Goal: Task Accomplishment & Management: Complete application form

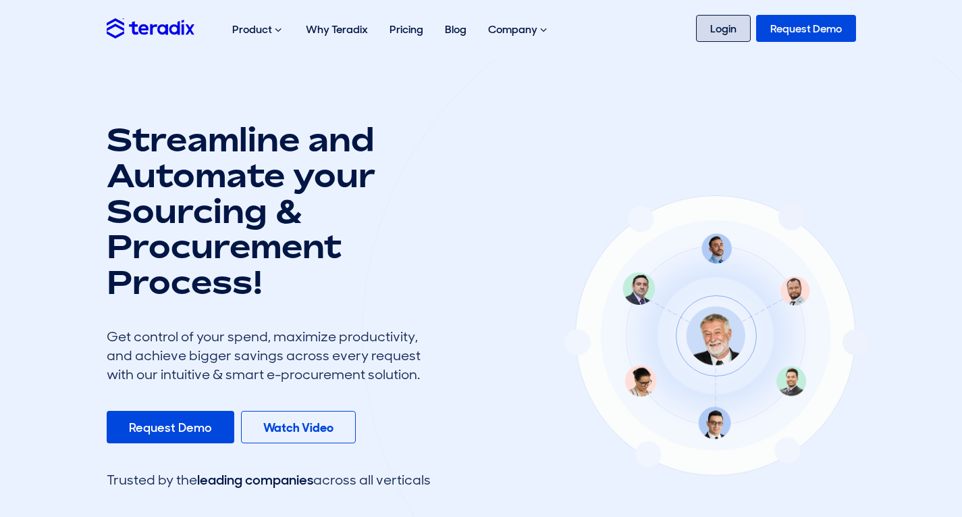
click at [735, 41] on link "Login" at bounding box center [723, 28] width 55 height 27
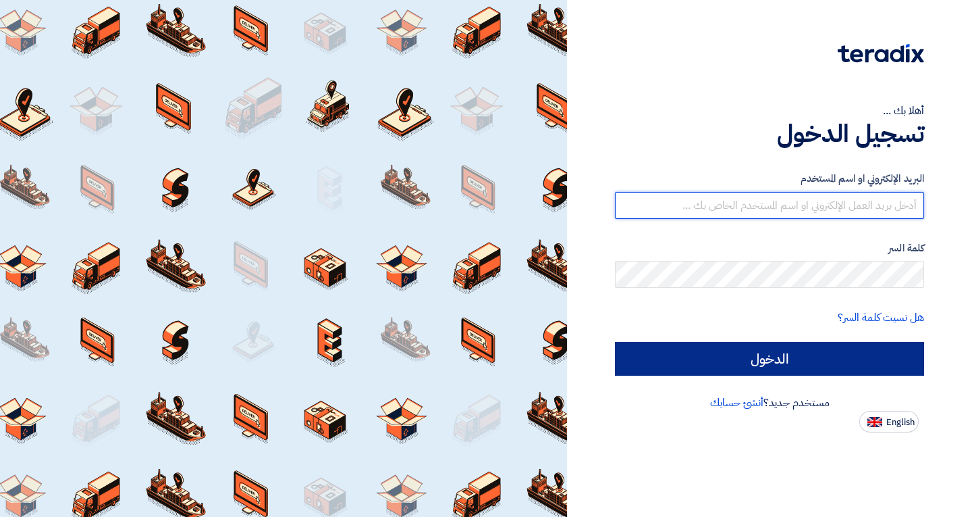
type input "elite@elitegeneralsupplies.org"
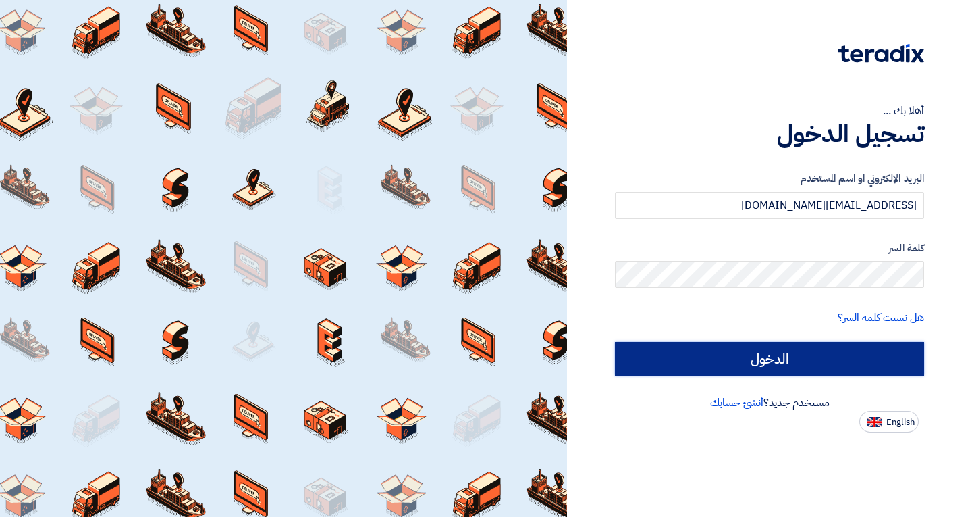
click at [758, 363] on input "الدخول" at bounding box center [769, 359] width 309 height 34
type input "Sign in"
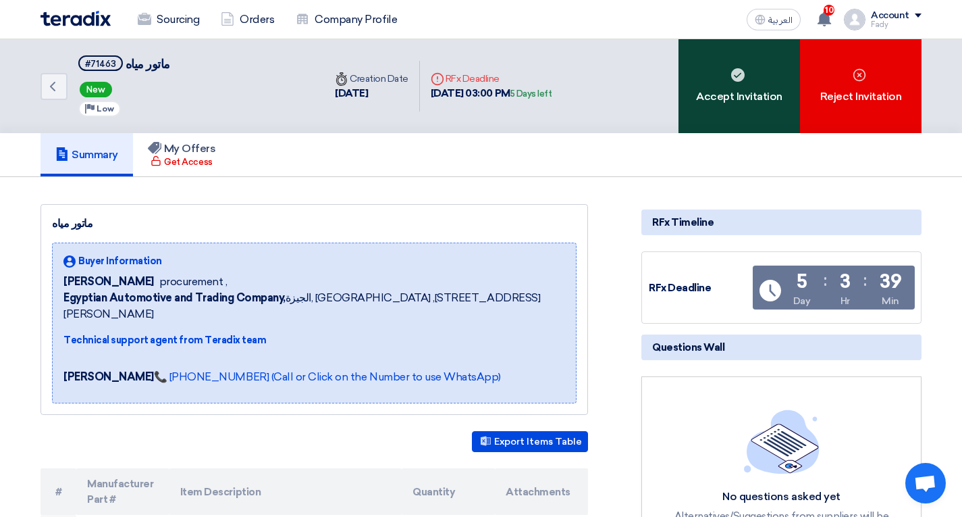
click at [715, 103] on div "Accept Invitation" at bounding box center [740, 86] width 122 height 94
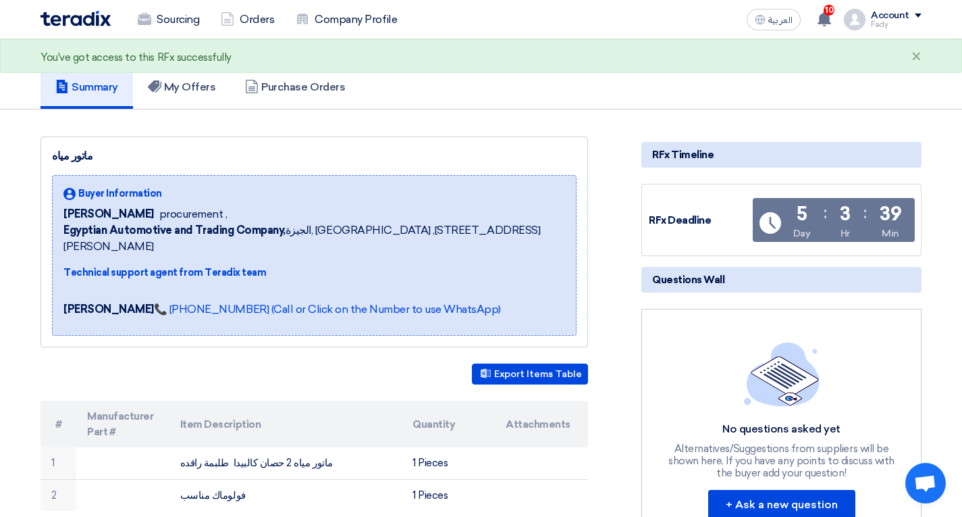
scroll to position [135, 0]
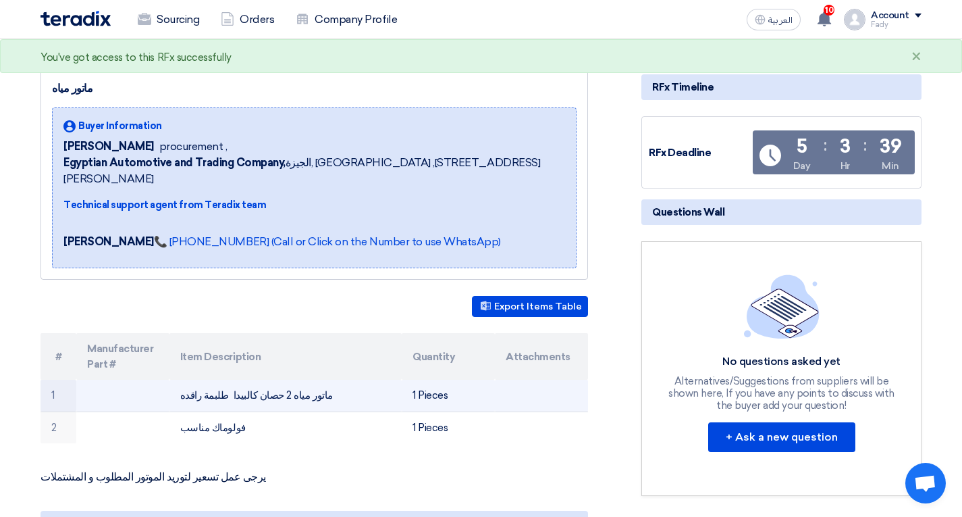
click at [280, 380] on td "ماتور مياه 2 حصان كالبيدا طلبمة راقده" at bounding box center [286, 396] width 233 height 32
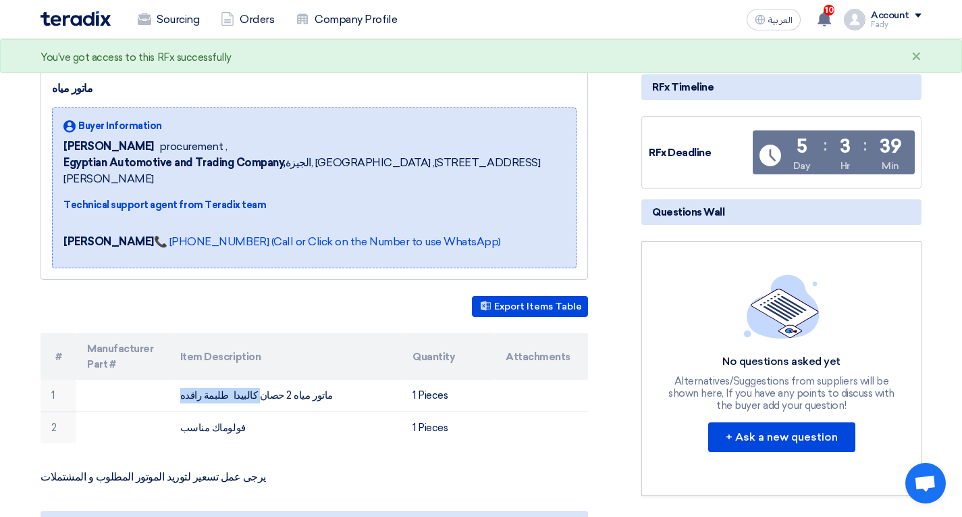
copy tr "ماتور مياه 2 حصان كالبيدا طلبمة راقده"
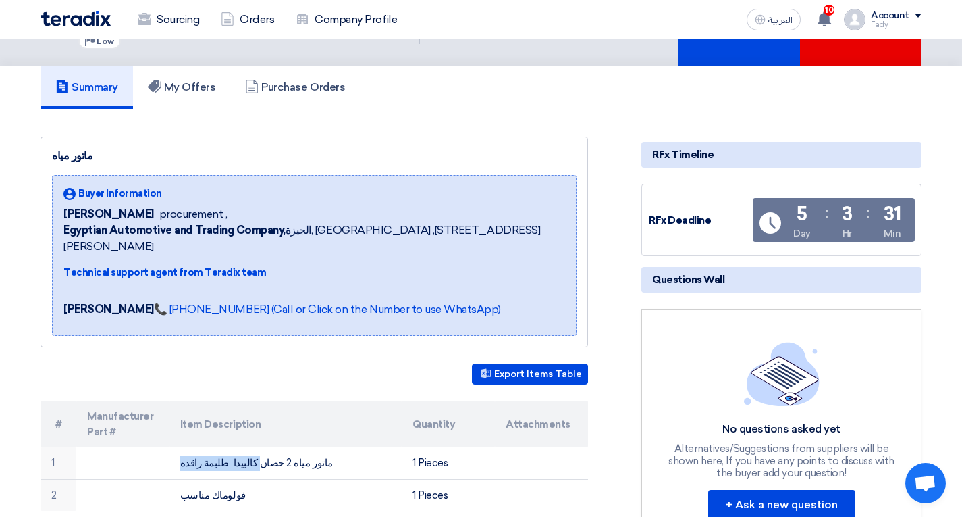
scroll to position [0, 0]
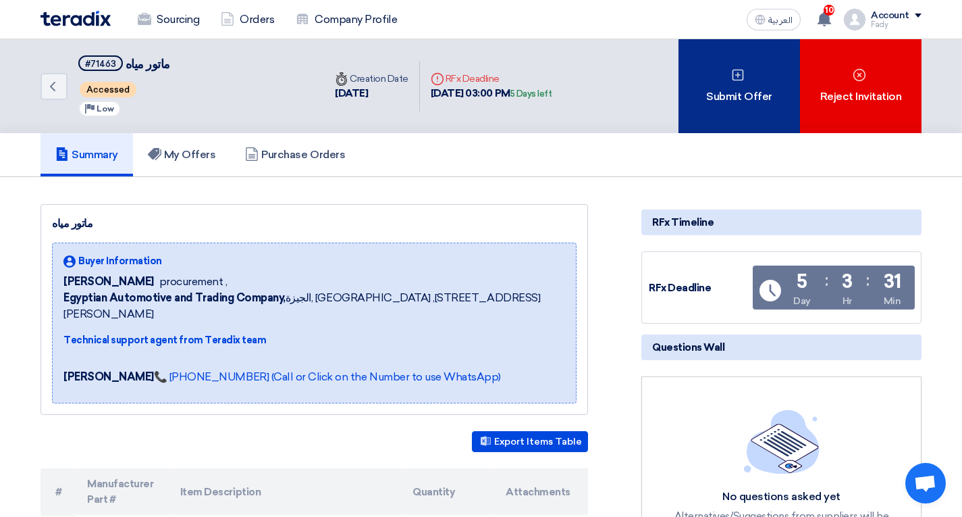
click at [703, 115] on div "Submit Offer" at bounding box center [740, 86] width 122 height 94
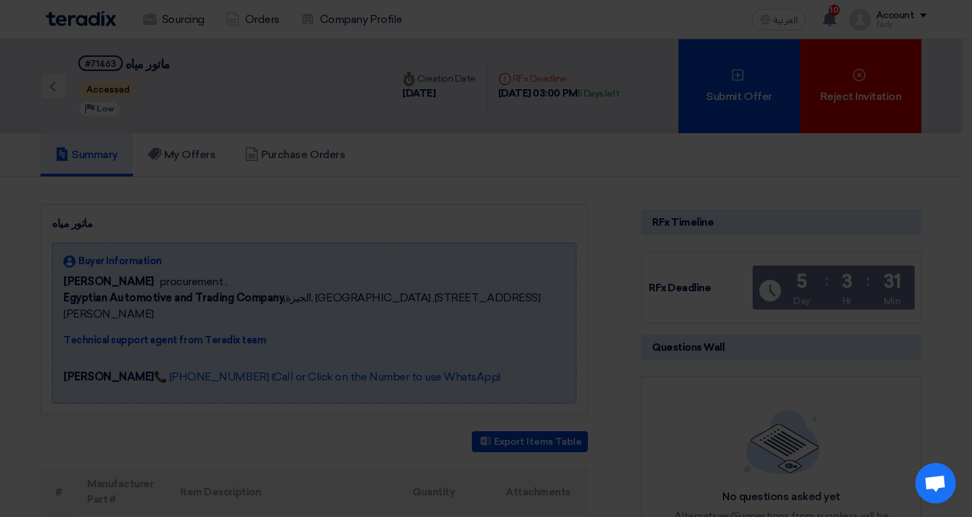
click at [444, 213] on div "Submit a new offer for this request Start a new offer submission from scratch" at bounding box center [486, 130] width 743 height 192
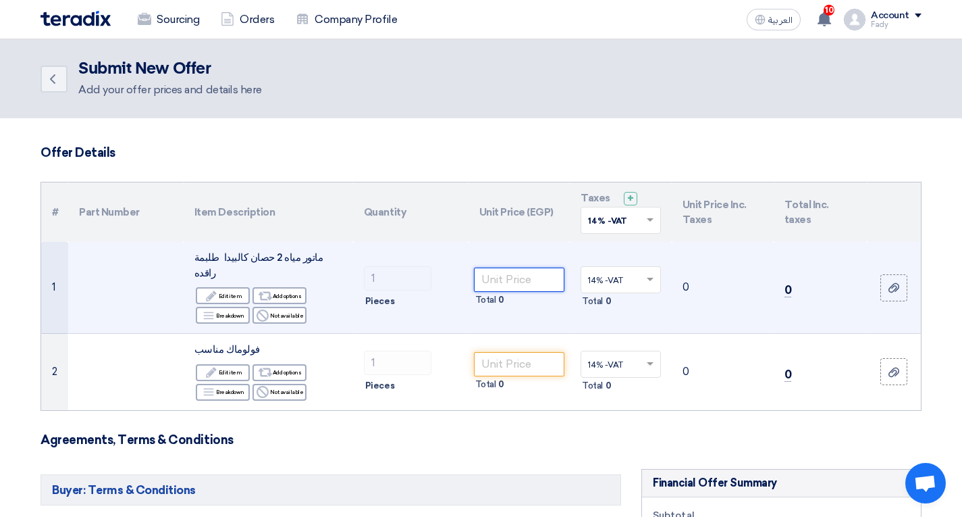
click at [488, 267] on input "number" at bounding box center [519, 279] width 91 height 24
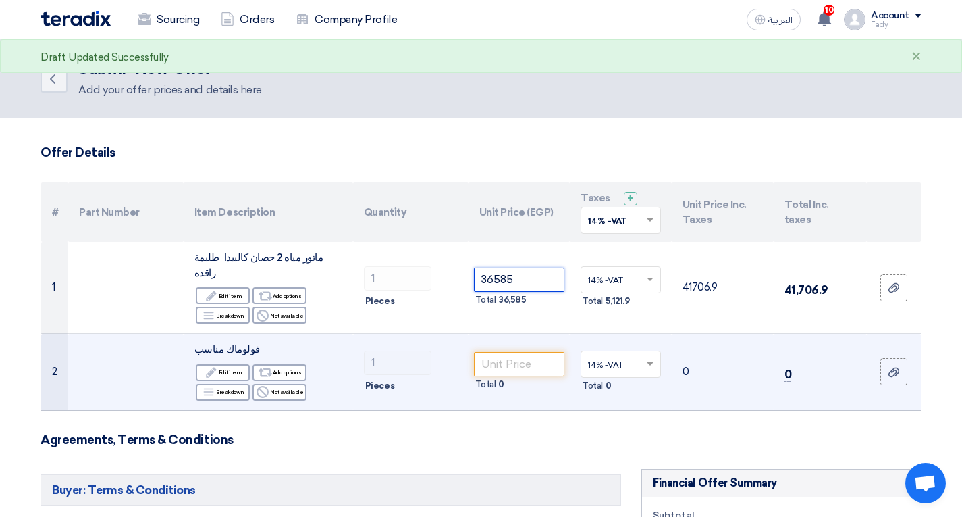
type input "36585"
click at [550, 356] on input "number" at bounding box center [519, 364] width 91 height 24
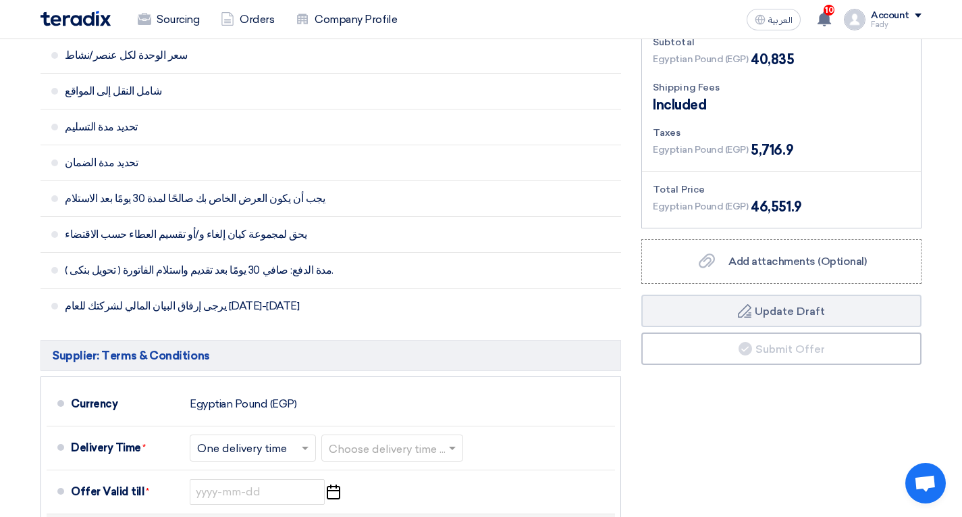
scroll to position [608, 0]
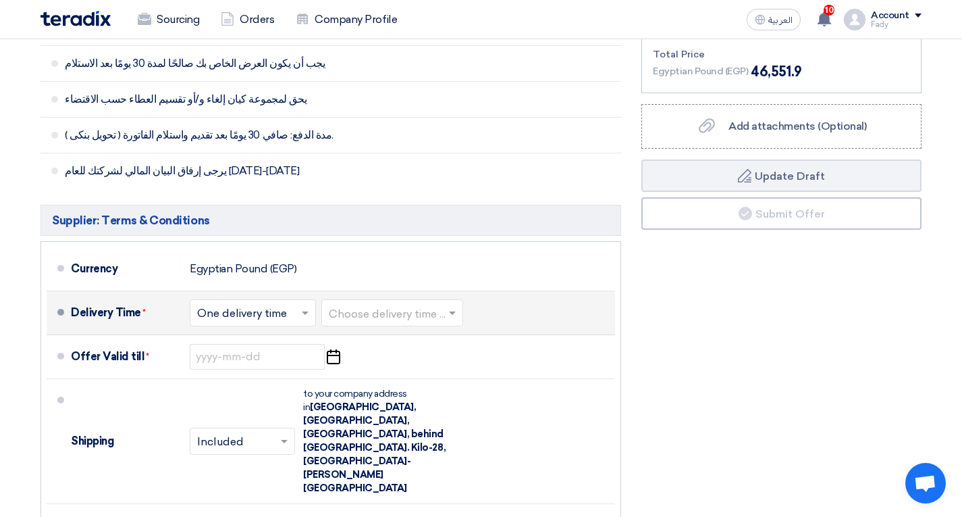
type input "4250"
click at [373, 304] on input "text" at bounding box center [393, 314] width 128 height 20
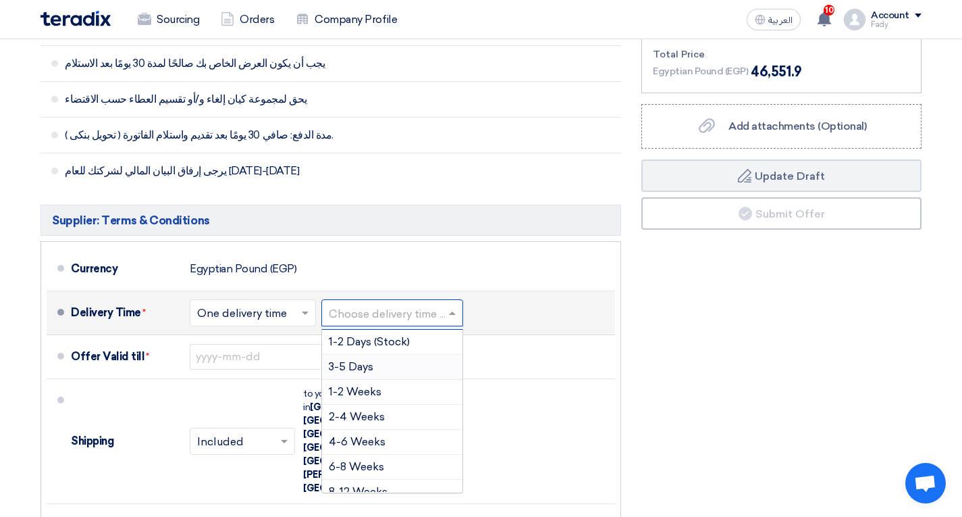
click at [360, 360] on span "3-5 Days" at bounding box center [351, 366] width 45 height 13
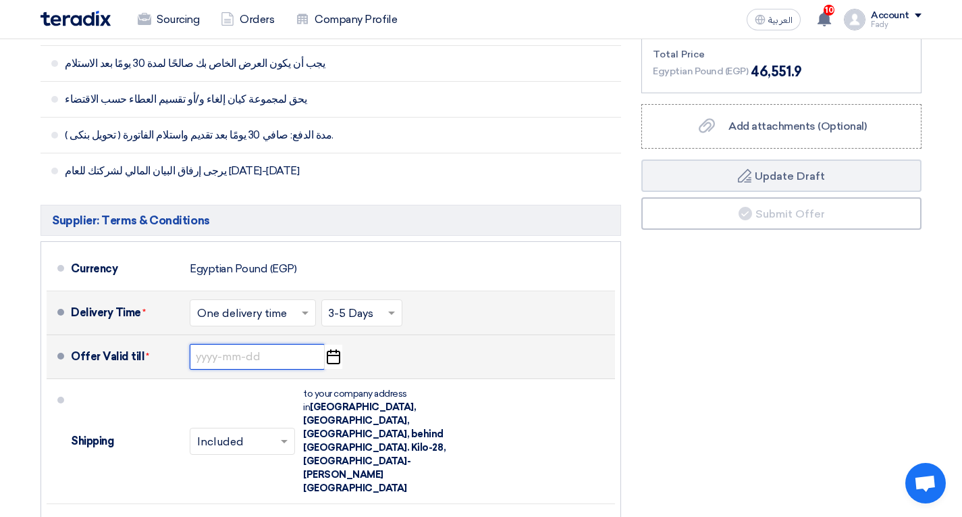
click at [251, 345] on input at bounding box center [257, 357] width 135 height 26
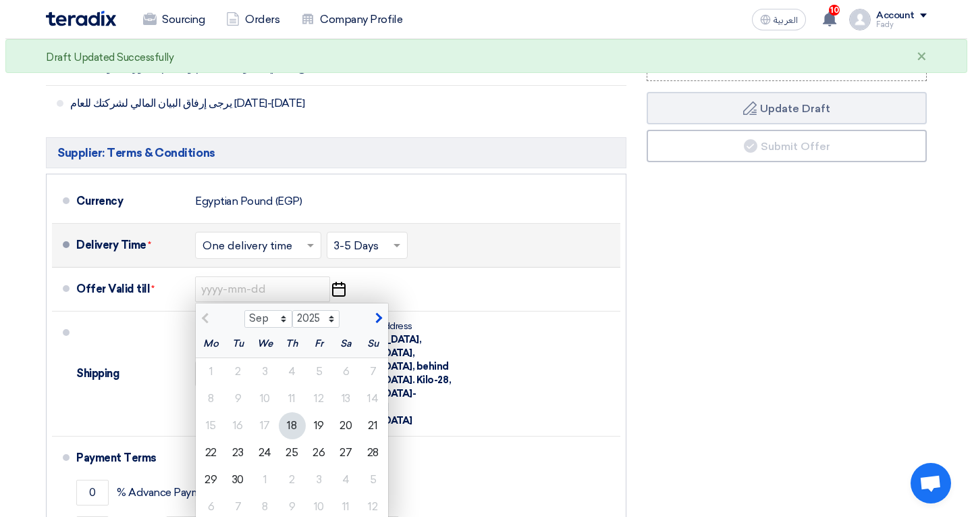
scroll to position [743, 0]
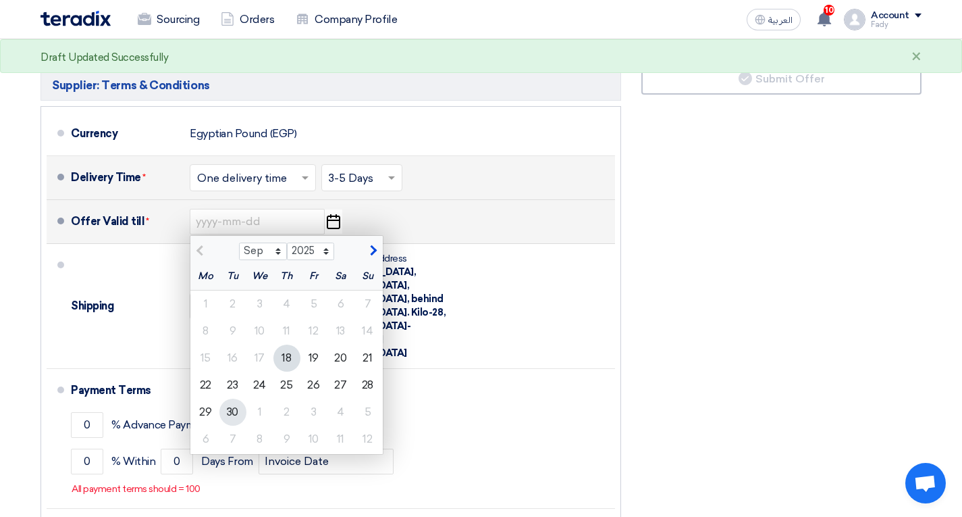
click at [234, 400] on div "30" at bounding box center [232, 411] width 27 height 27
type input "9/30/2025"
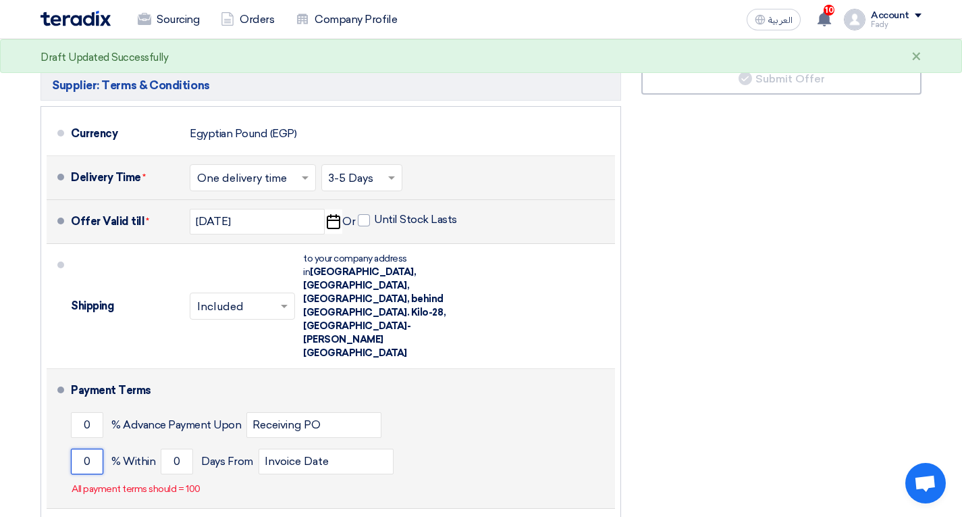
click at [88, 448] on input "0" at bounding box center [87, 461] width 32 height 26
type input "1"
type input "100"
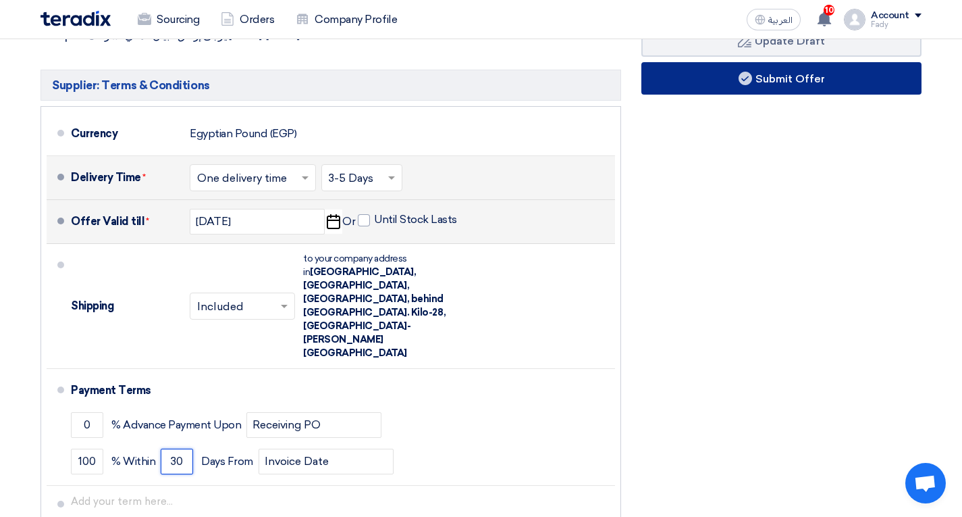
type input "30"
click at [874, 74] on button "Submit Offer" at bounding box center [782, 78] width 280 height 32
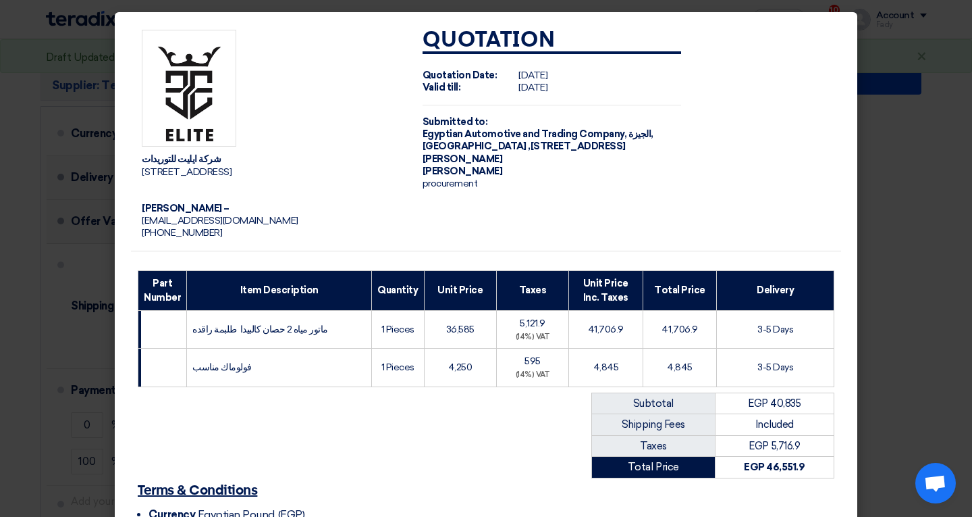
drag, startPoint x: 559, startPoint y: 173, endPoint x: 556, endPoint y: 165, distance: 7.9
click at [559, 169] on td "Quotation Quotation Date: Thu Sep 18 2025 Valid till: Tue Sep 30 2025 Submitted…" at bounding box center [552, 135] width 281 height 232
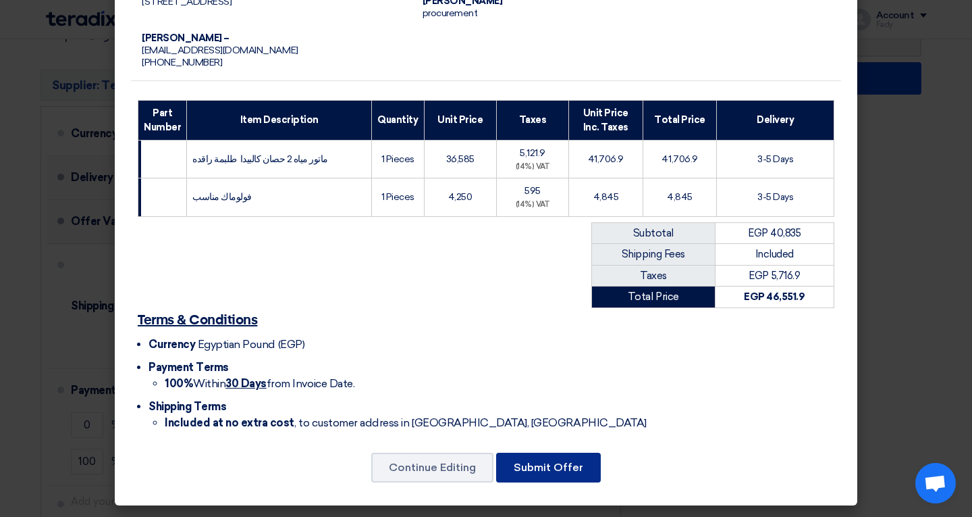
click at [563, 470] on button "Submit Offer" at bounding box center [548, 467] width 105 height 30
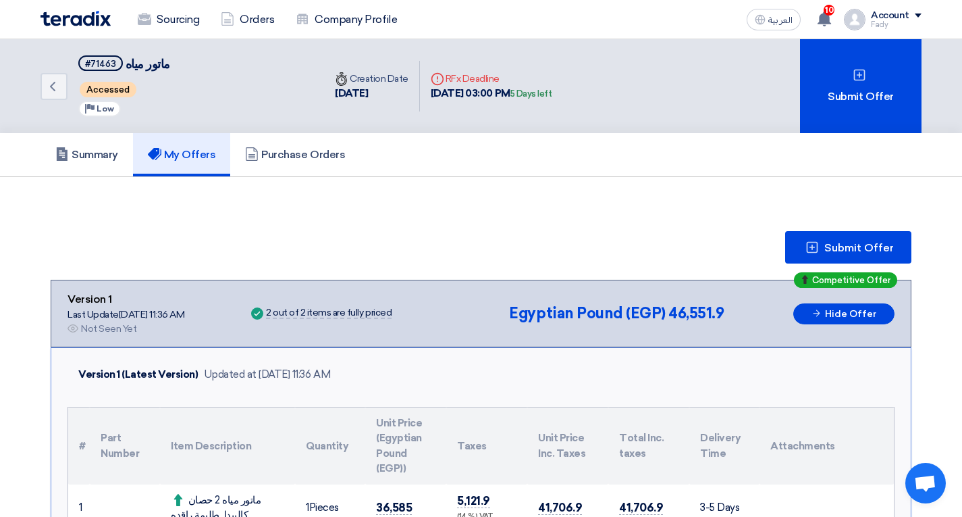
drag, startPoint x: 487, startPoint y: 421, endPoint x: 700, endPoint y: 448, distance: 215.0
click at [701, 415] on tr "# Part Number Item Description Quantity Unit Price (Egyptian Pound (EGP)) Taxes…" at bounding box center [481, 445] width 826 height 77
click at [118, 160] on h5 "Summary" at bounding box center [86, 155] width 63 height 14
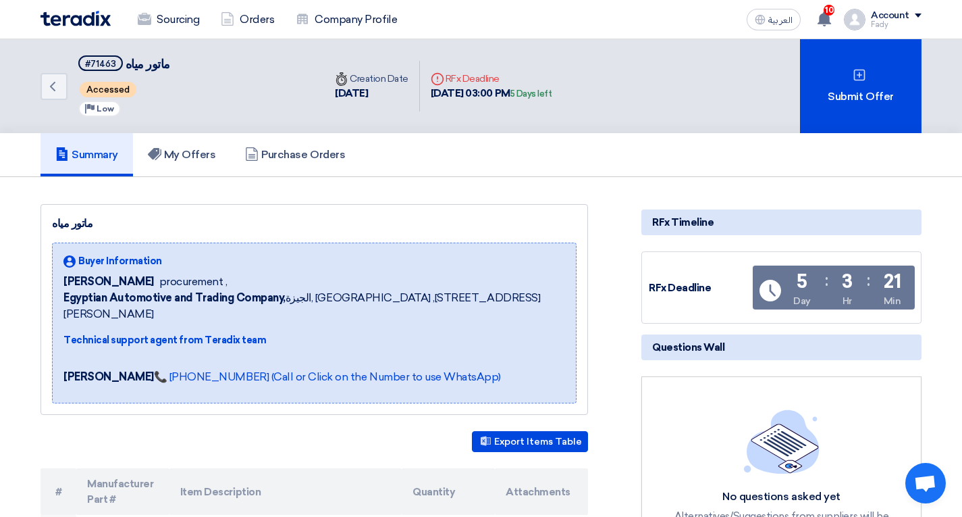
click at [552, 89] on div "5 Days left" at bounding box center [532, 94] width 42 height 14
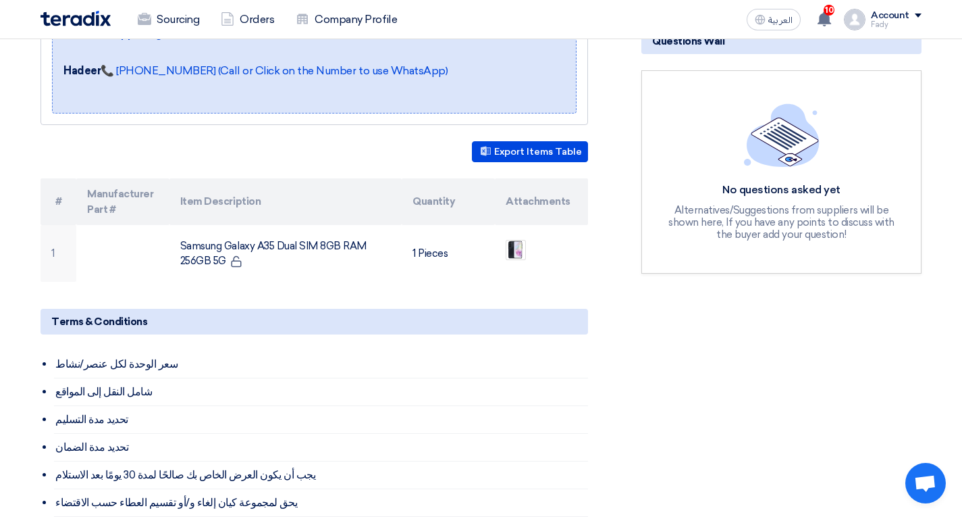
scroll to position [270, 0]
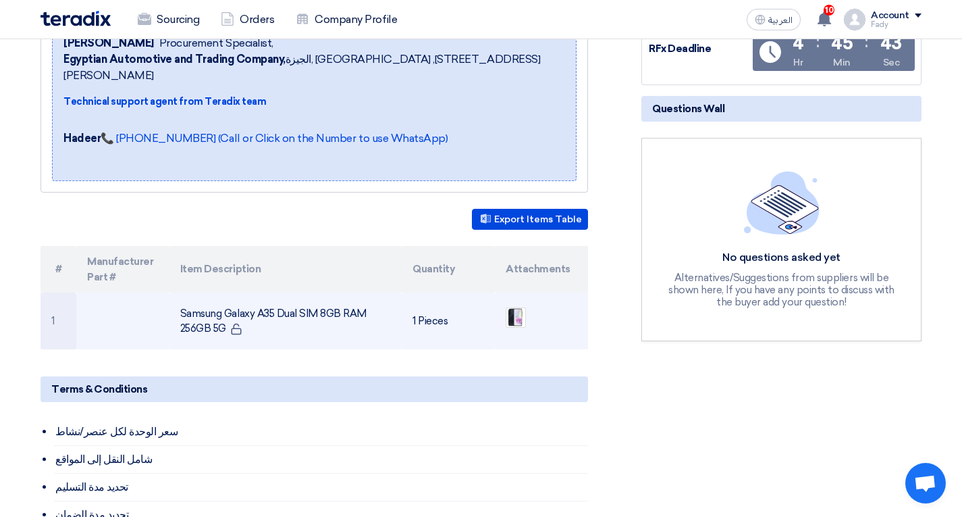
click at [332, 292] on td "Samsung Galaxy A35 Dual SIM 8GB RAM 256GB 5G" at bounding box center [286, 320] width 233 height 57
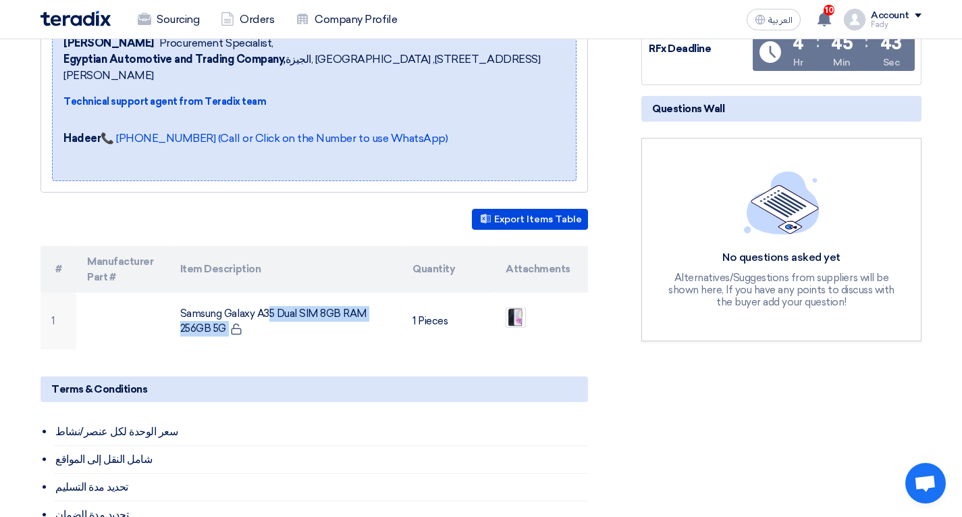
copy tr "Samsung Galaxy A35 Dual SIM 8GB RAM 256GB 5G"
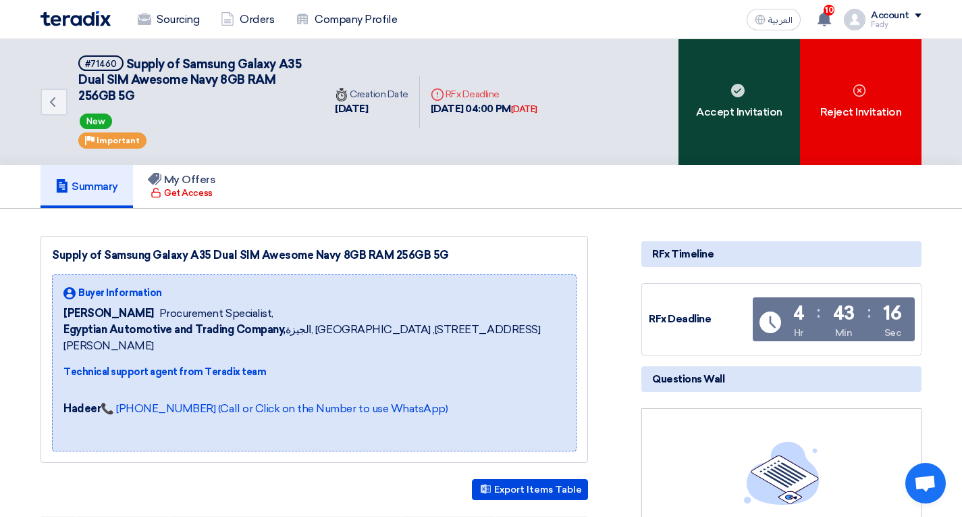
click at [738, 112] on div "Accept Invitation" at bounding box center [740, 102] width 122 height 126
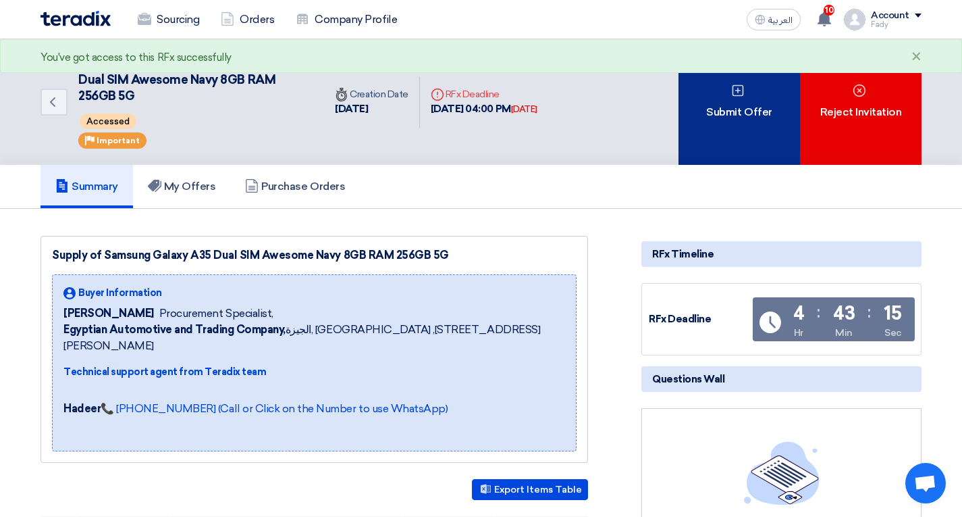
click at [749, 93] on div "Submit Offer" at bounding box center [740, 102] width 122 height 126
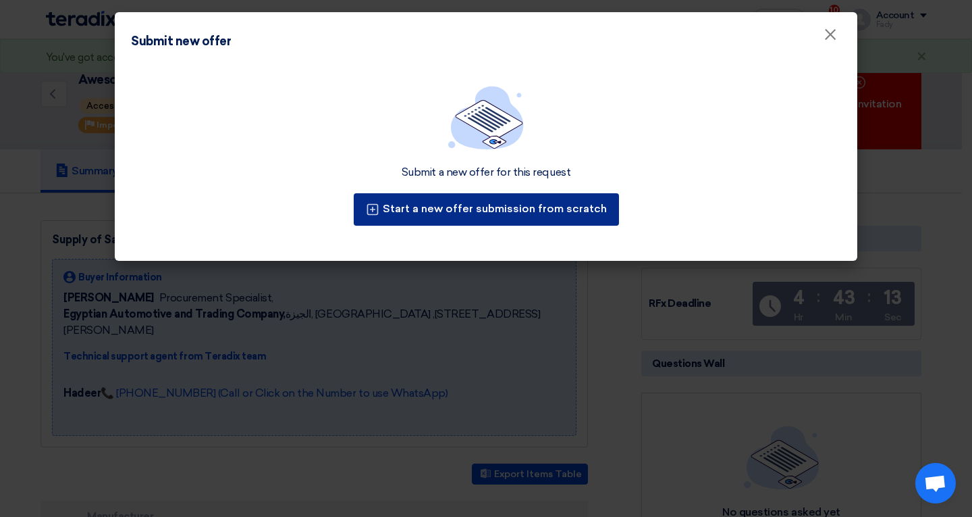
click at [548, 205] on div "Submit a new offer for this request Start a new offer submission from scratch" at bounding box center [486, 164] width 743 height 192
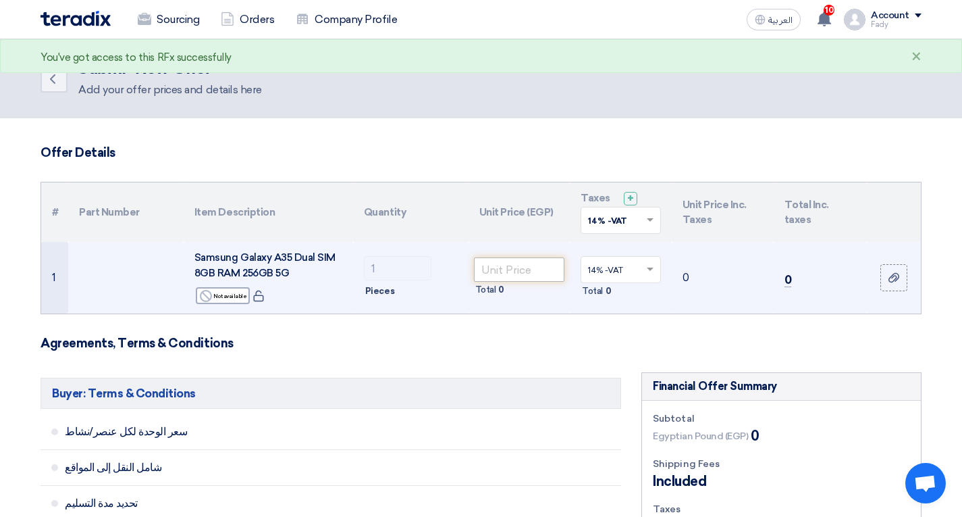
scroll to position [68, 0]
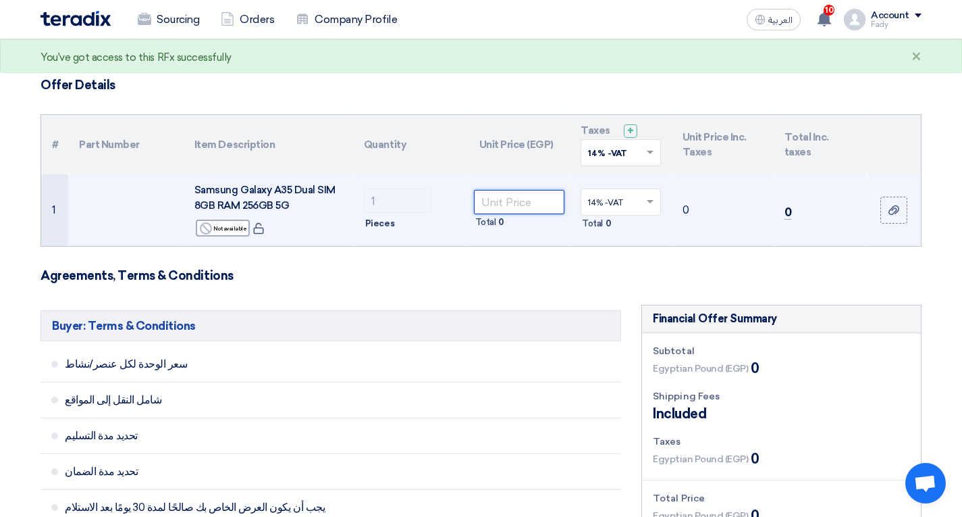
click at [512, 208] on input "number" at bounding box center [519, 202] width 91 height 24
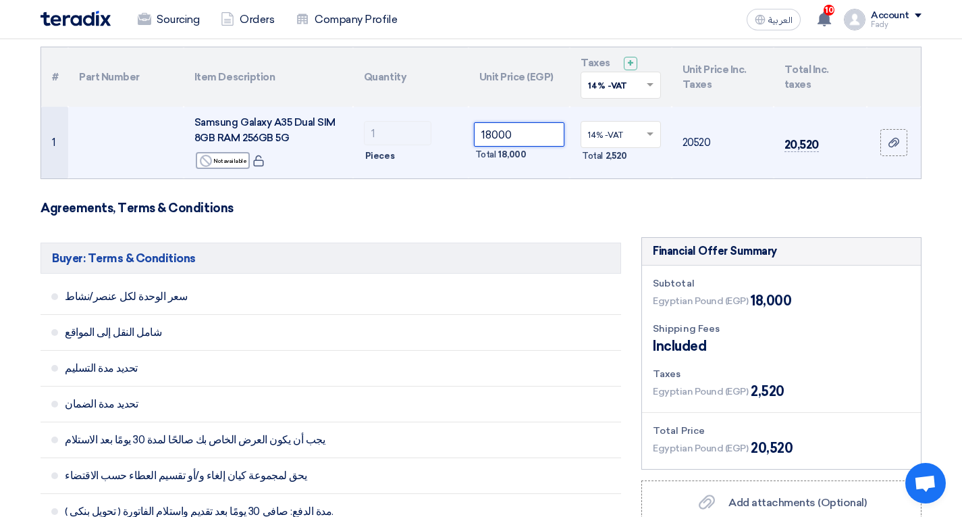
scroll to position [0, 0]
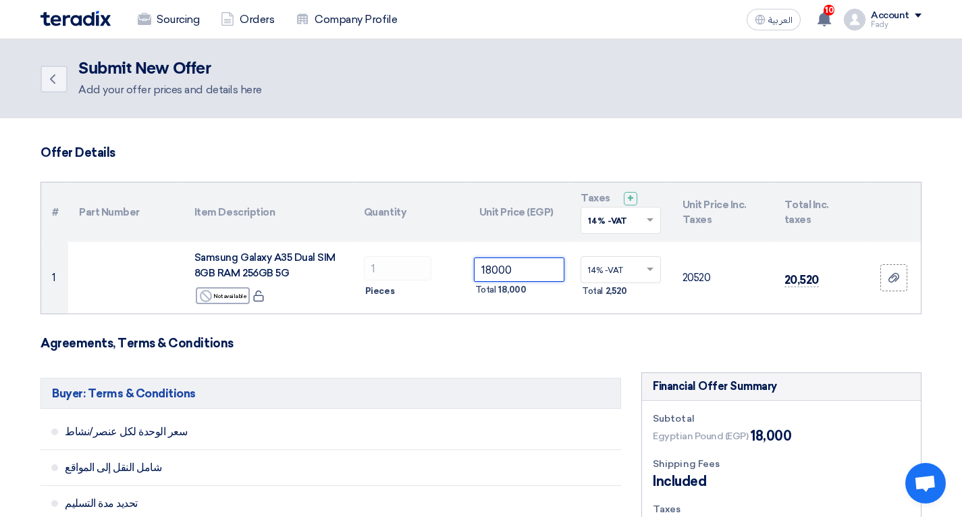
type input "18000"
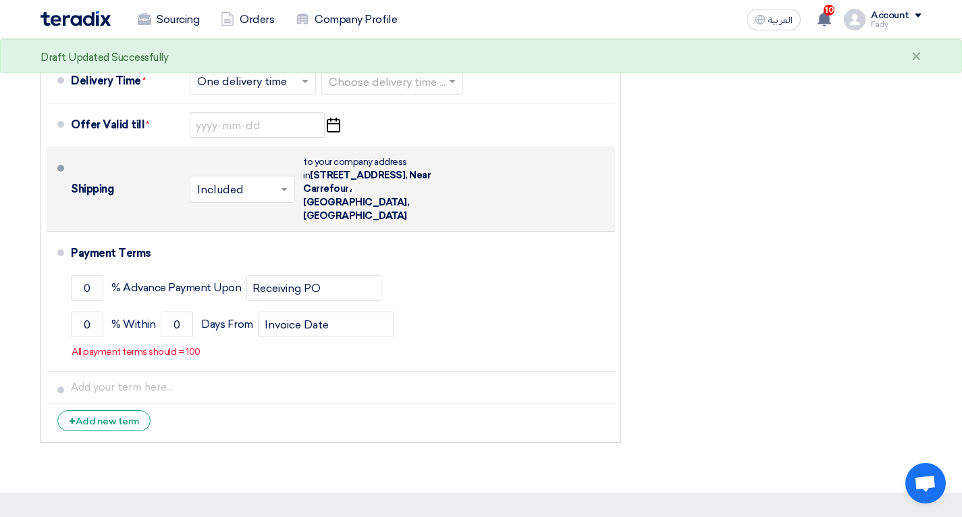
scroll to position [540, 0]
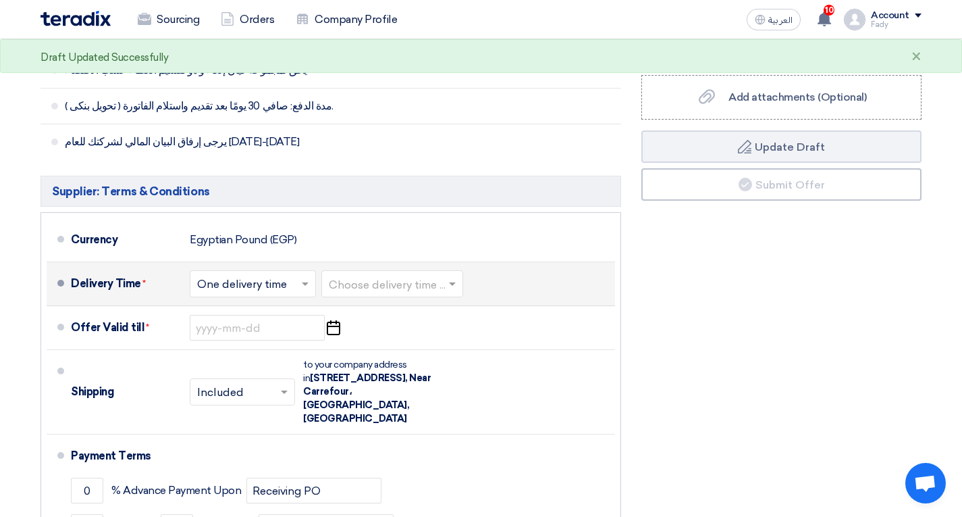
click at [366, 294] on input "text" at bounding box center [393, 286] width 128 height 20
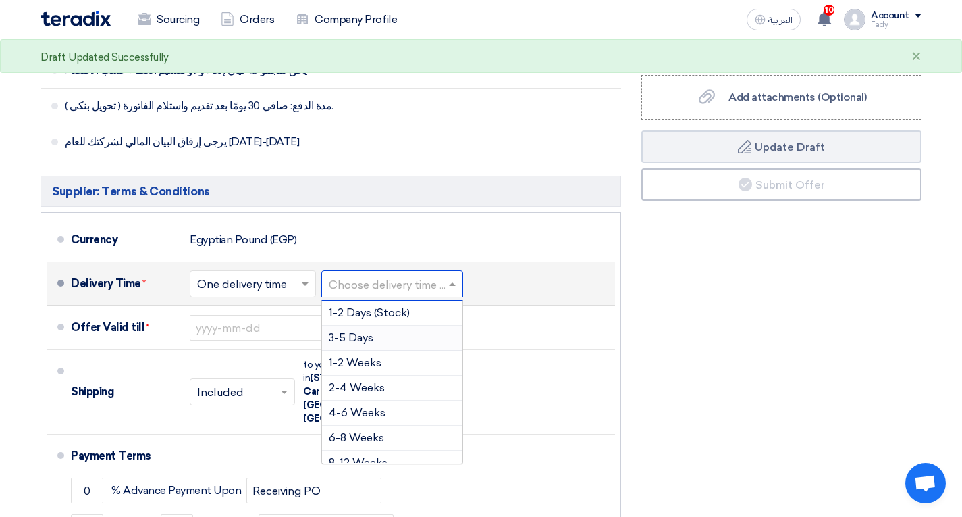
click at [402, 334] on div "3-5 Days" at bounding box center [392, 338] width 140 height 25
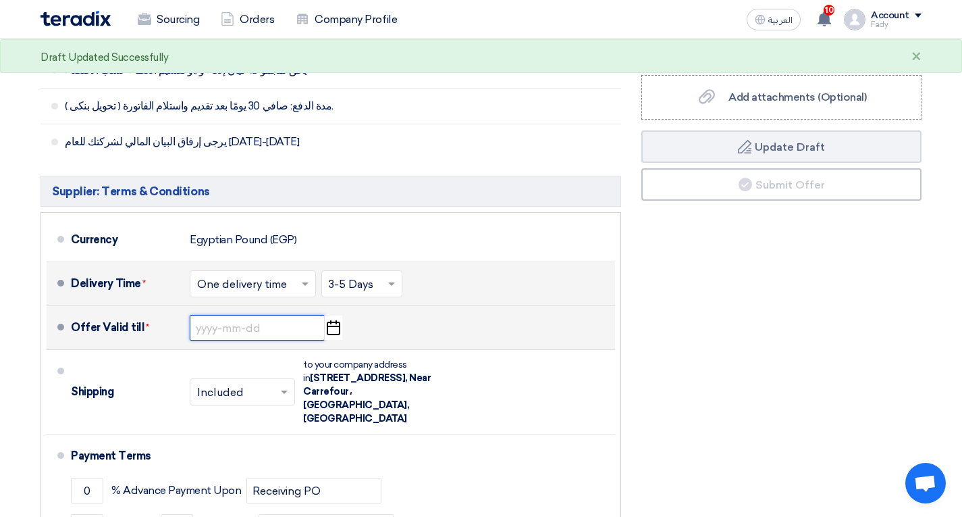
click at [283, 329] on input at bounding box center [257, 328] width 135 height 26
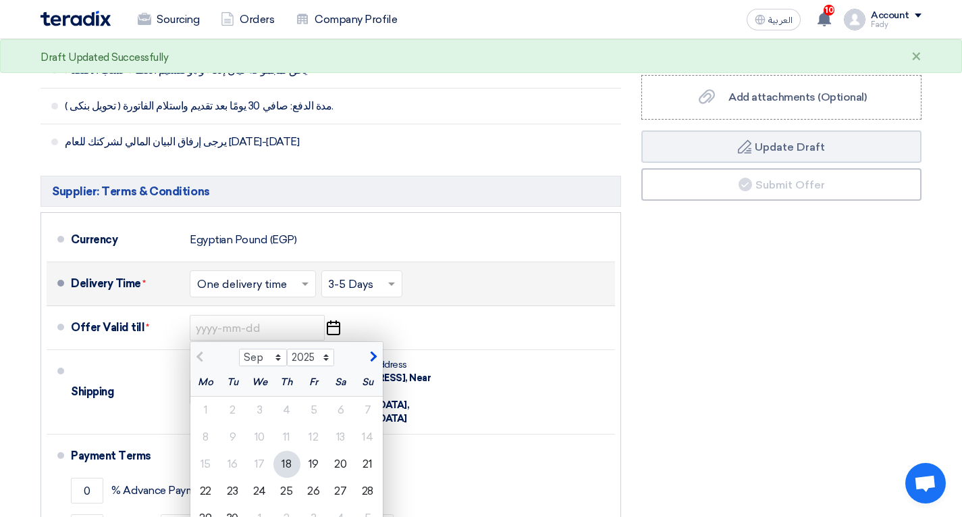
scroll to position [675, 0]
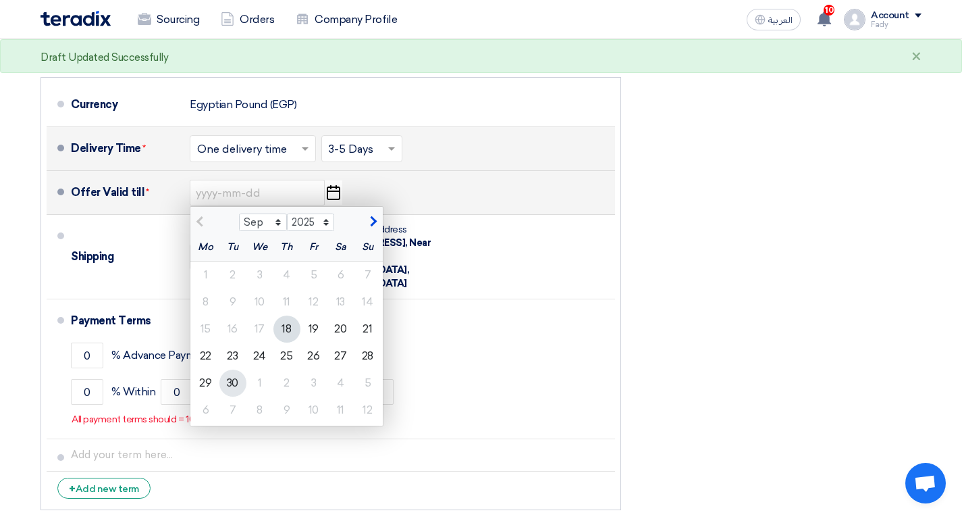
click at [230, 375] on div "30" at bounding box center [232, 382] width 27 height 27
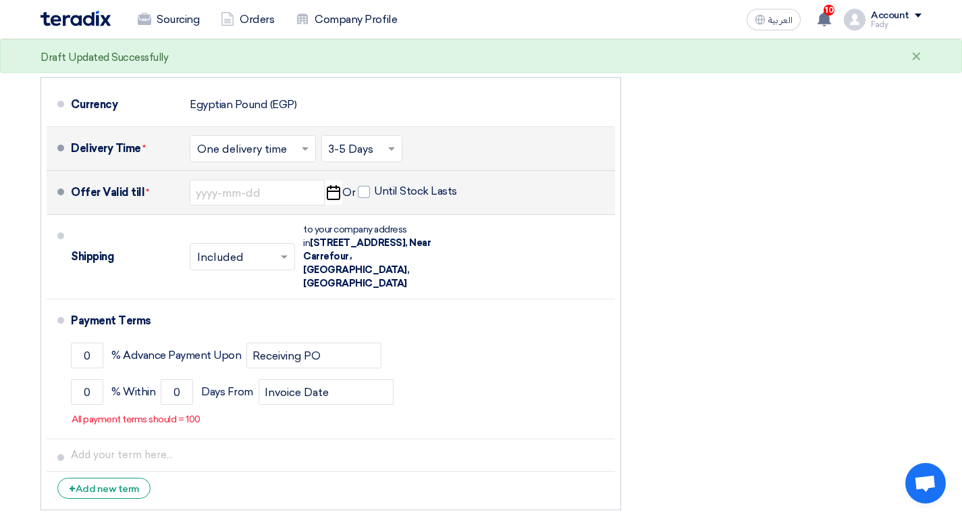
type input "9/30/2025"
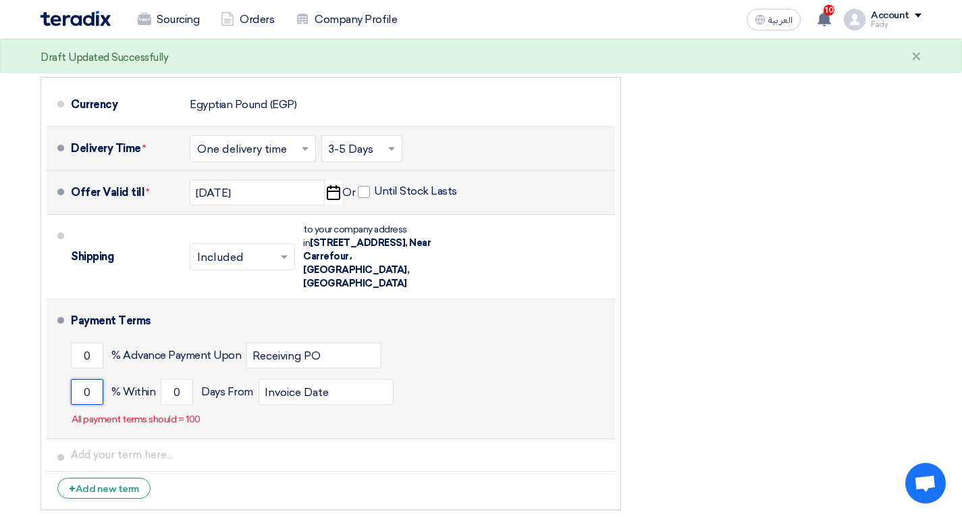
click at [93, 390] on input "0" at bounding box center [87, 392] width 32 height 26
type input "100"
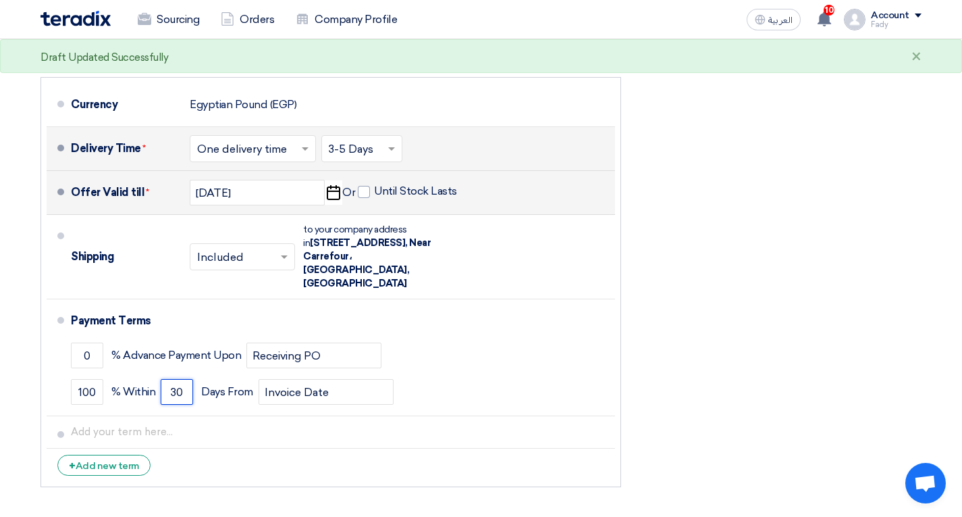
type input "30"
click at [765, 267] on div "Financial Offer Summary Subtotal Egyptian Pound (EGP) 18,000 Shipping Fees" at bounding box center [781, 95] width 301 height 797
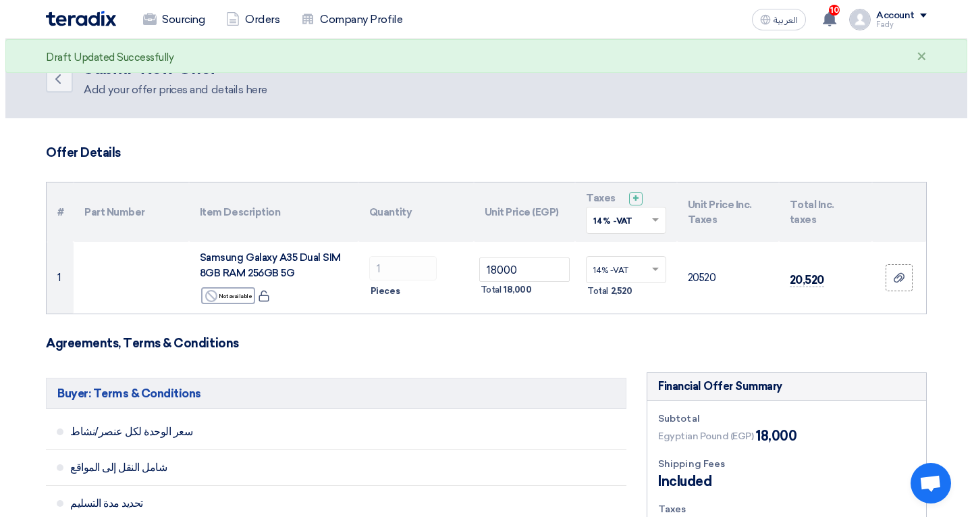
scroll to position [338, 0]
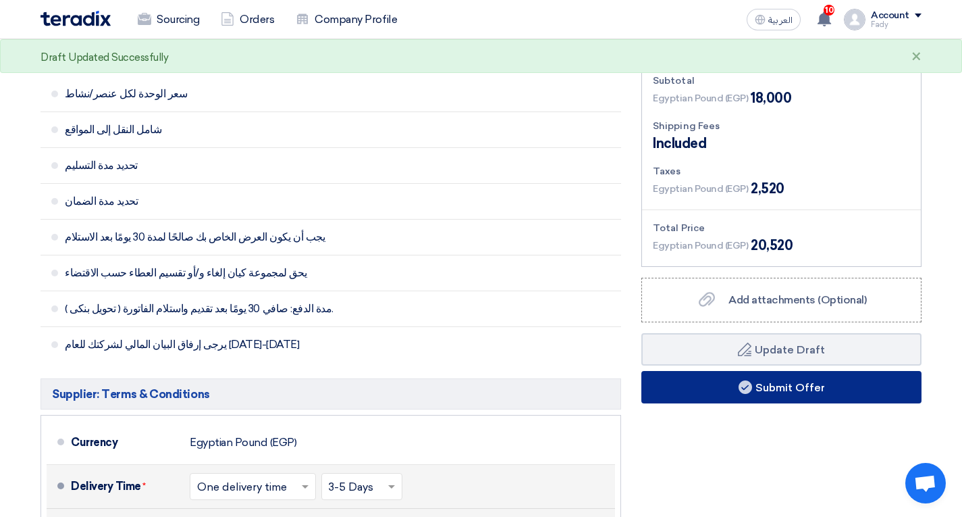
click at [733, 383] on button "Submit Offer" at bounding box center [782, 387] width 280 height 32
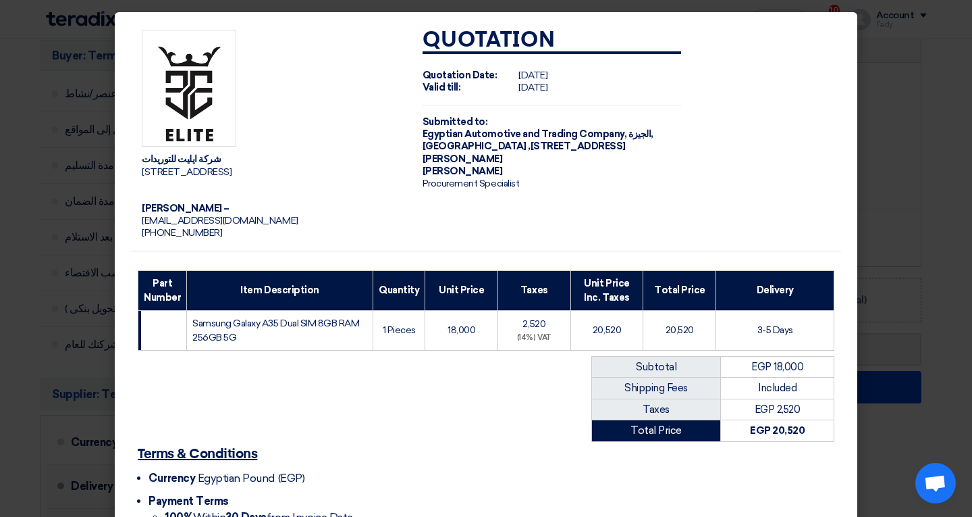
scroll to position [134, 0]
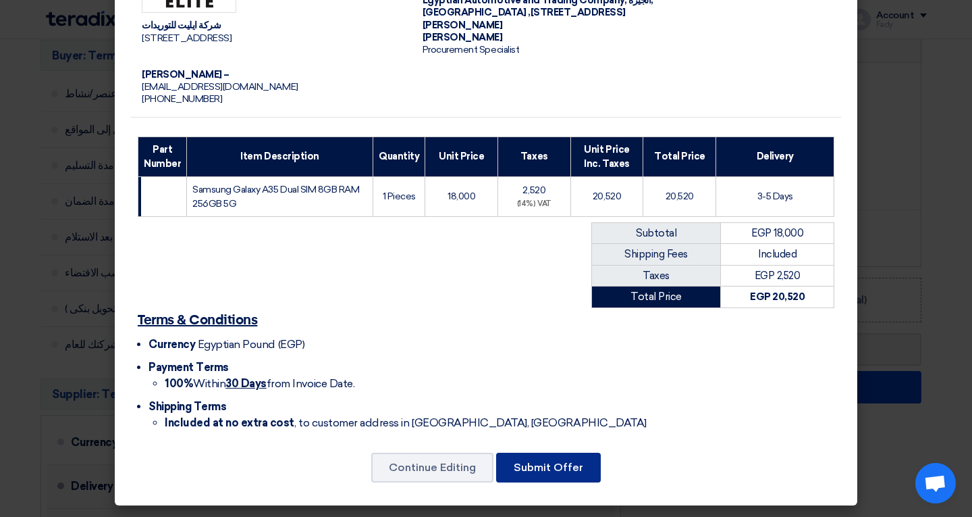
click at [542, 465] on button "Submit Offer" at bounding box center [548, 467] width 105 height 30
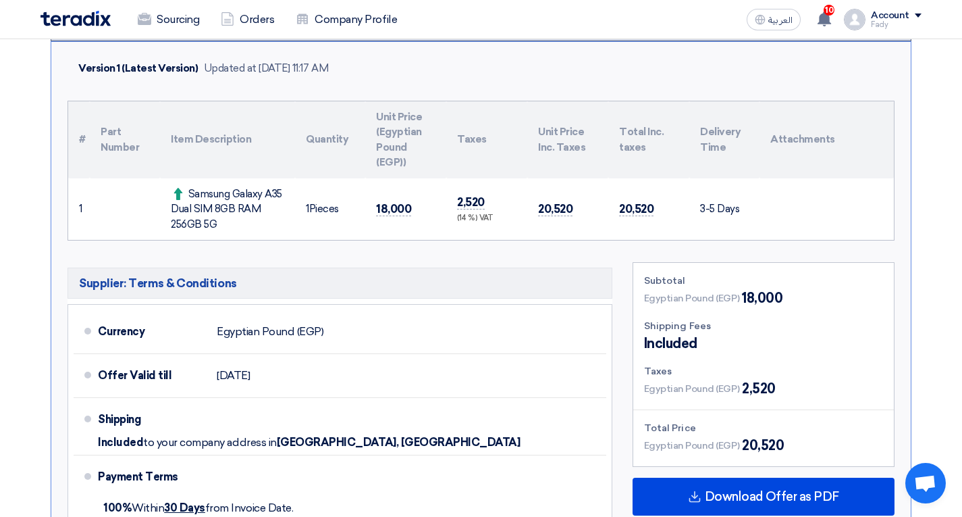
scroll to position [68, 0]
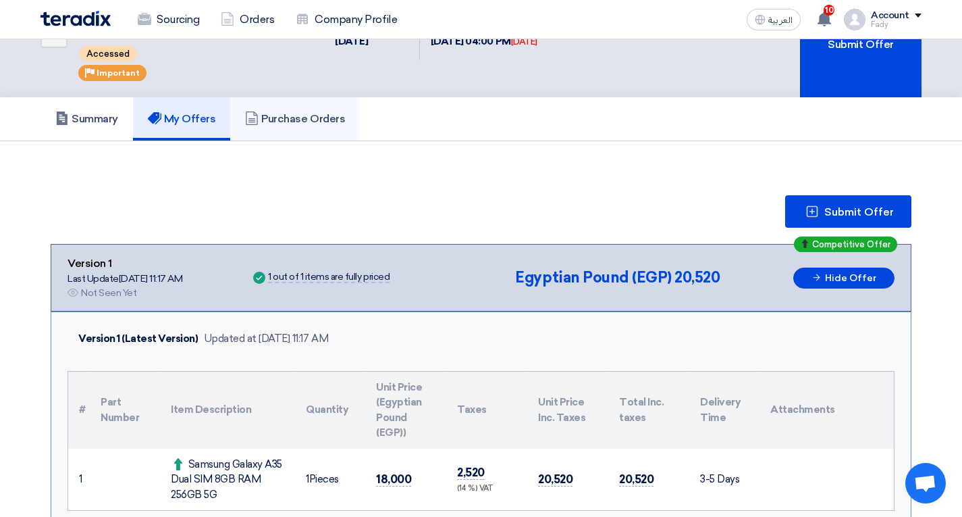
click at [295, 114] on link "Purchase Orders" at bounding box center [295, 118] width 130 height 43
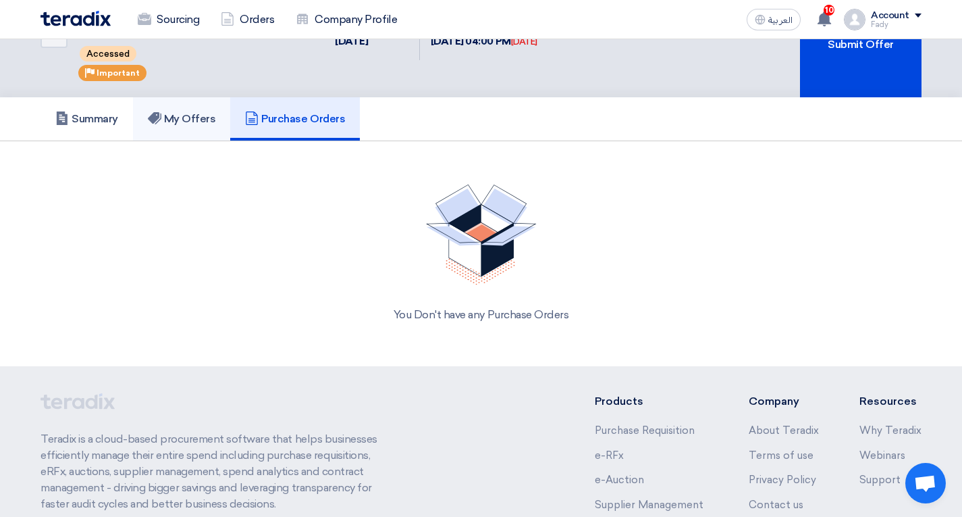
click at [195, 112] on h5 "My Offers" at bounding box center [182, 119] width 68 height 14
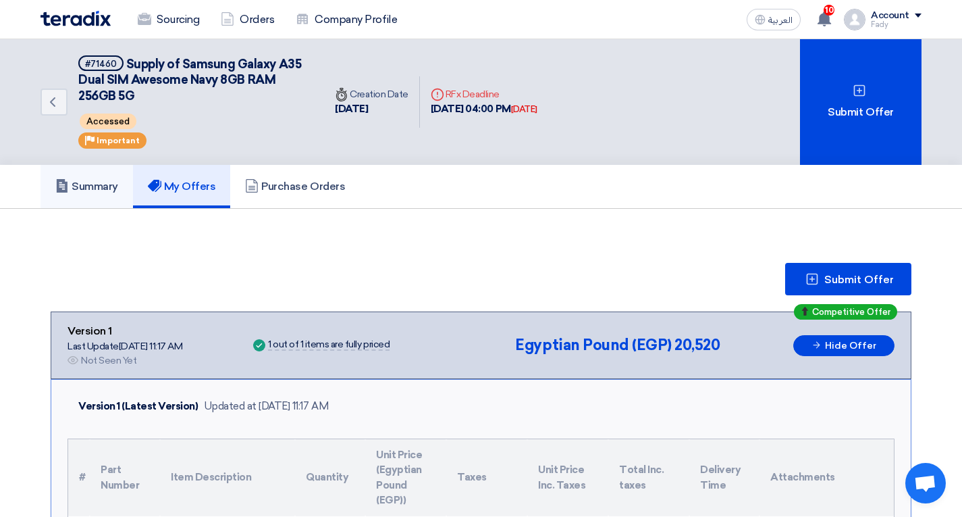
click at [133, 174] on link "Summary" at bounding box center [87, 186] width 93 height 43
